Goal: Transaction & Acquisition: Purchase product/service

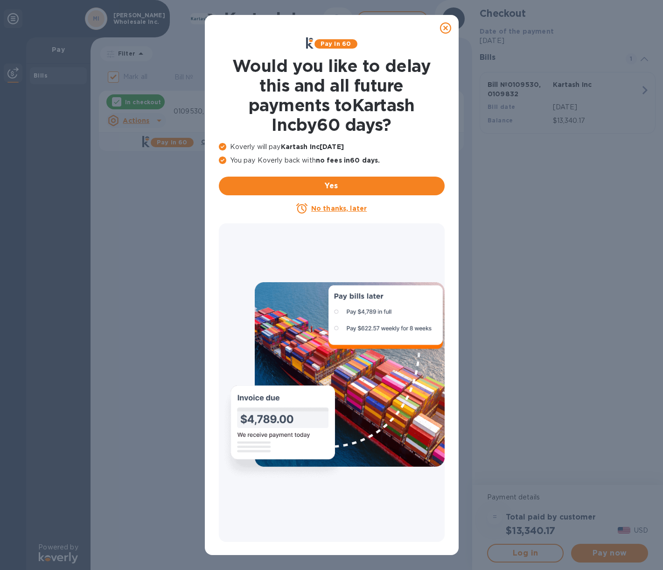
click at [447, 27] on icon at bounding box center [445, 27] width 11 height 11
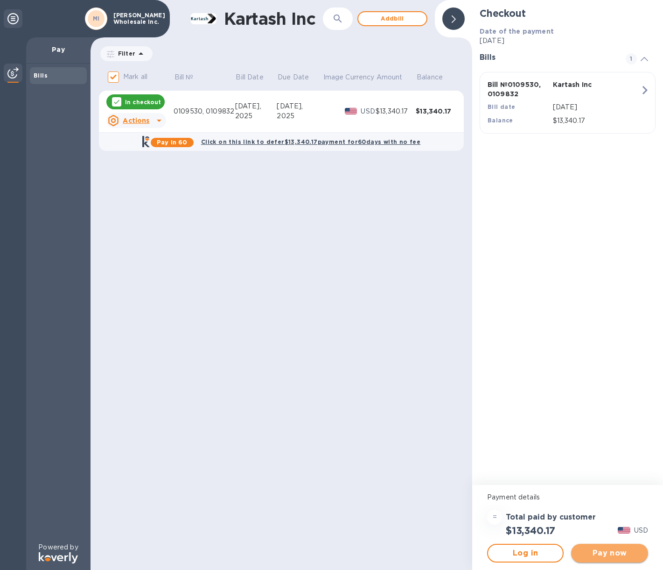
click at [600, 551] on span "Pay now" at bounding box center [610, 552] width 62 height 11
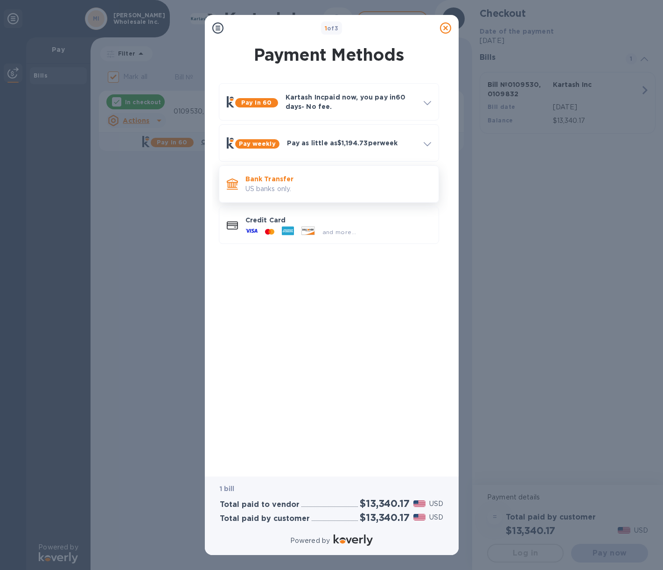
click at [252, 192] on p "US banks only." at bounding box center [339, 189] width 186 height 10
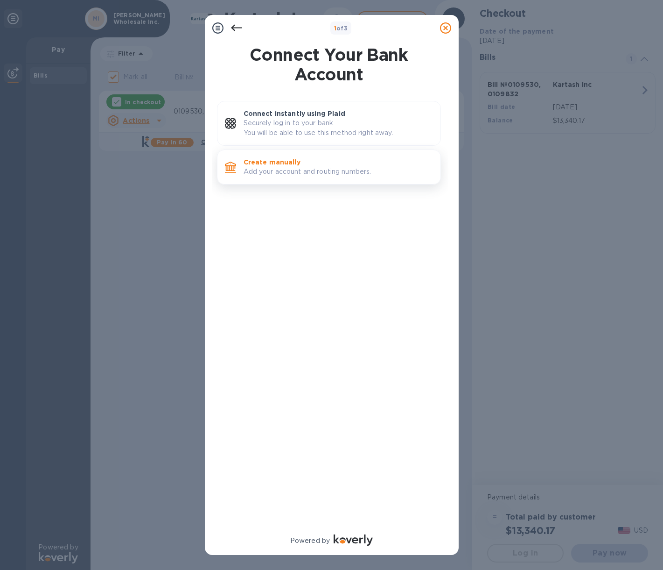
click at [261, 169] on p "Add your account and routing numbers." at bounding box center [339, 172] width 190 height 10
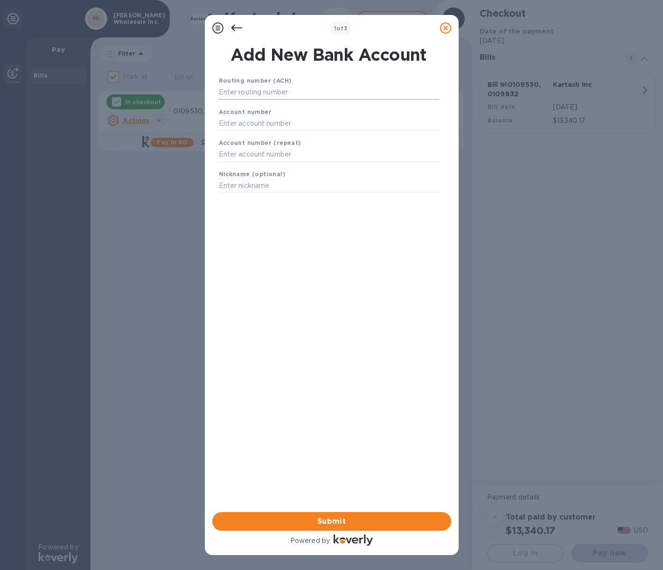
click at [250, 92] on input "text" at bounding box center [329, 92] width 220 height 14
type input "021000089"
click at [258, 134] on input "text" at bounding box center [329, 135] width 220 height 14
type input "6882952800"
click at [261, 173] on input "text" at bounding box center [329, 166] width 220 height 14
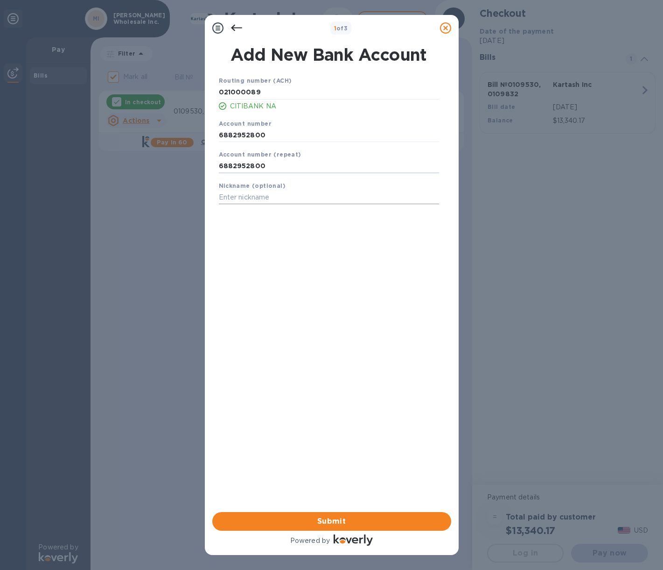
type input "6882952800"
click at [261, 199] on input "text" at bounding box center [329, 197] width 220 height 14
click at [349, 522] on span "Submit" at bounding box center [332, 520] width 224 height 11
